Goal: Use online tool/utility: Utilize a website feature to perform a specific function

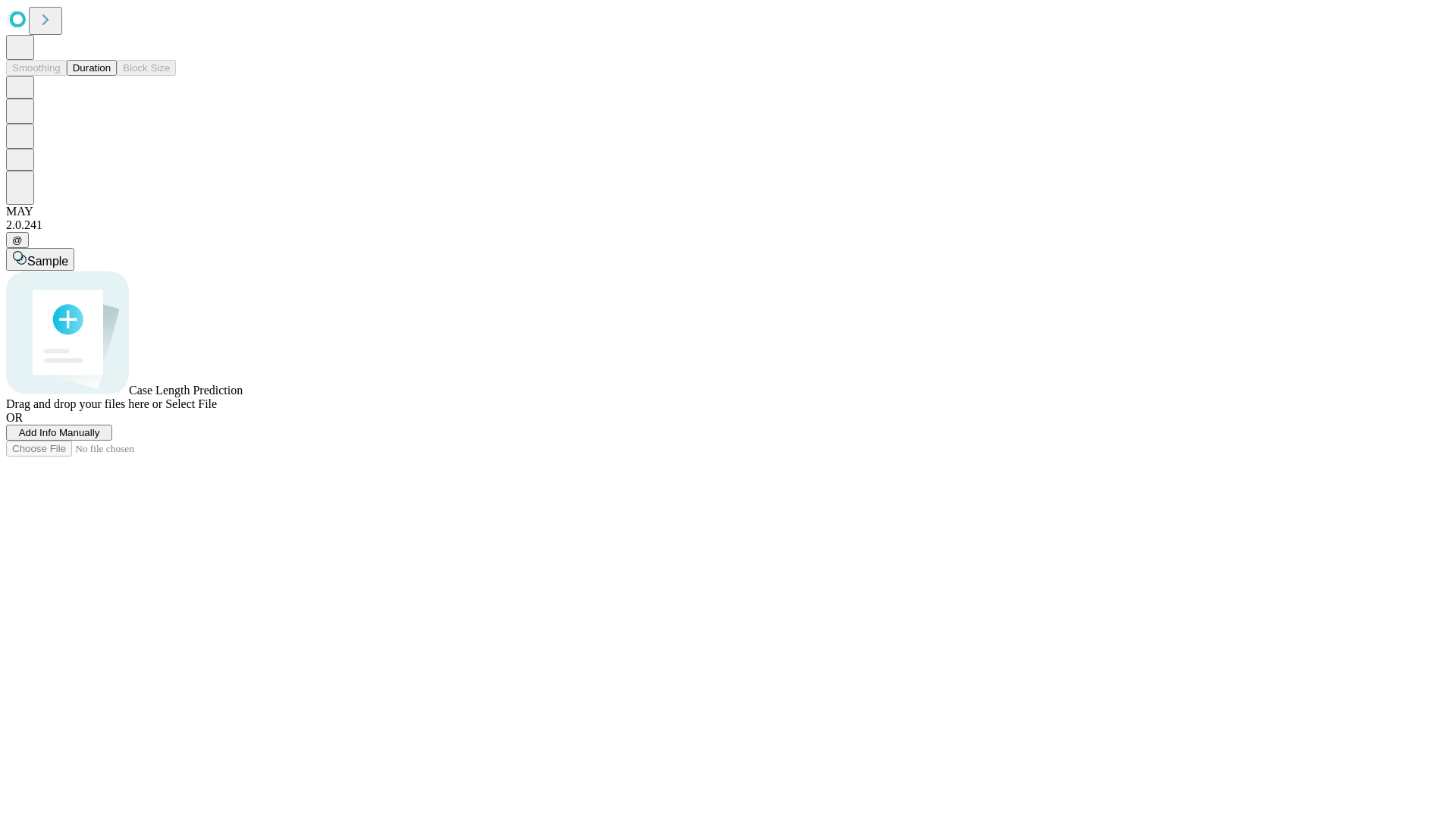
click at [111, 76] on button "Duration" at bounding box center [92, 68] width 50 height 16
click at [68, 255] on span "Sample" at bounding box center [47, 261] width 41 height 13
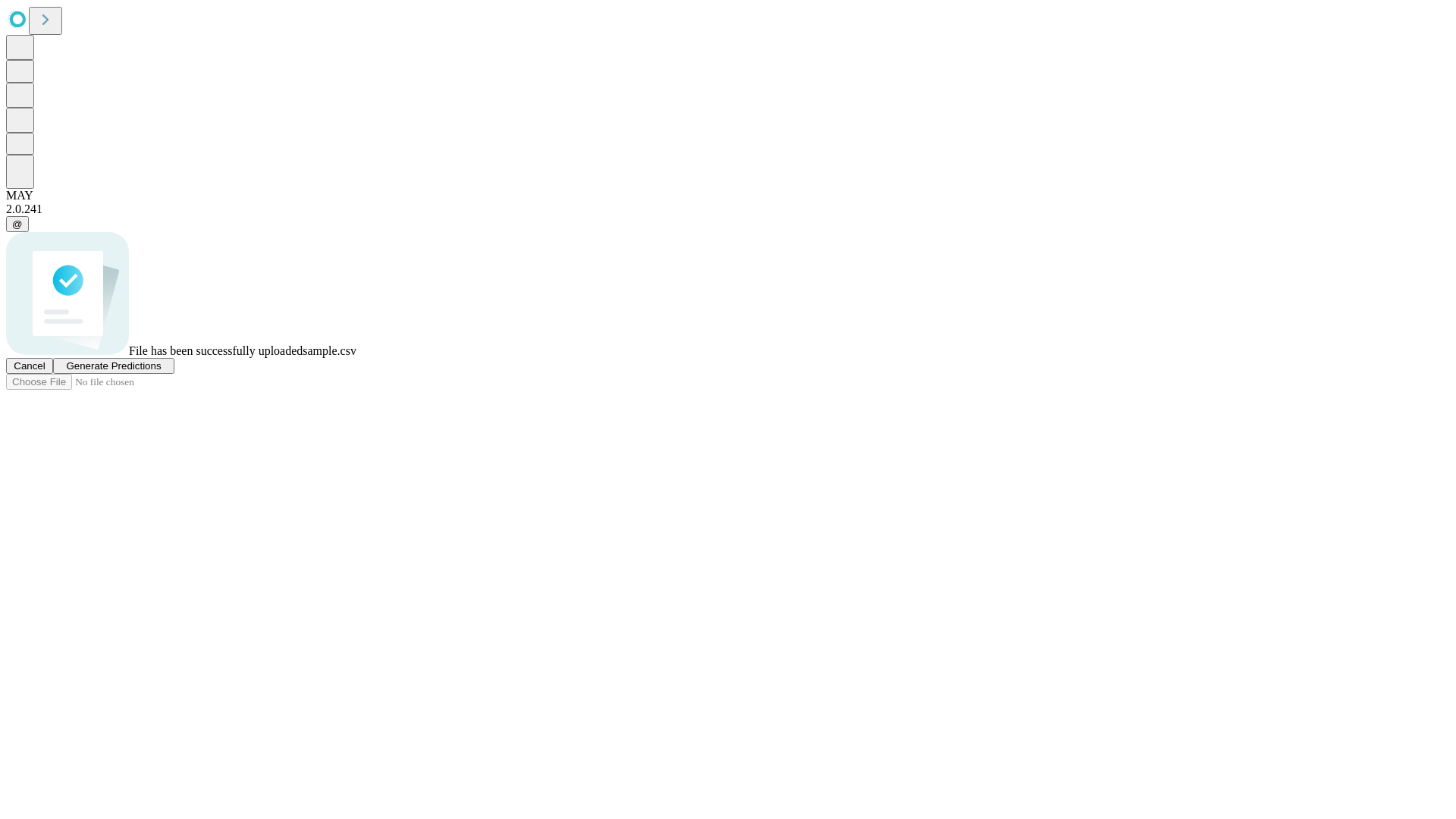
click at [161, 371] on span "Generate Predictions" at bounding box center [113, 366] width 95 height 11
